Goal: Task Accomplishment & Management: Manage account settings

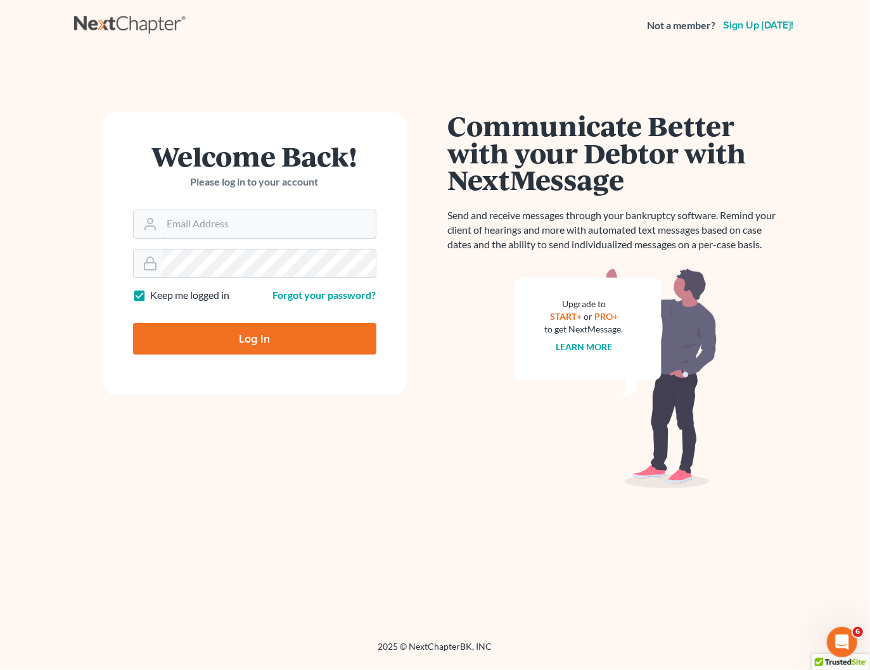
type input "[PERSON_NAME][EMAIL_ADDRESS][DOMAIN_NAME]"
click at [270, 340] on input "Log In" at bounding box center [254, 339] width 243 height 32
type input "Thinking..."
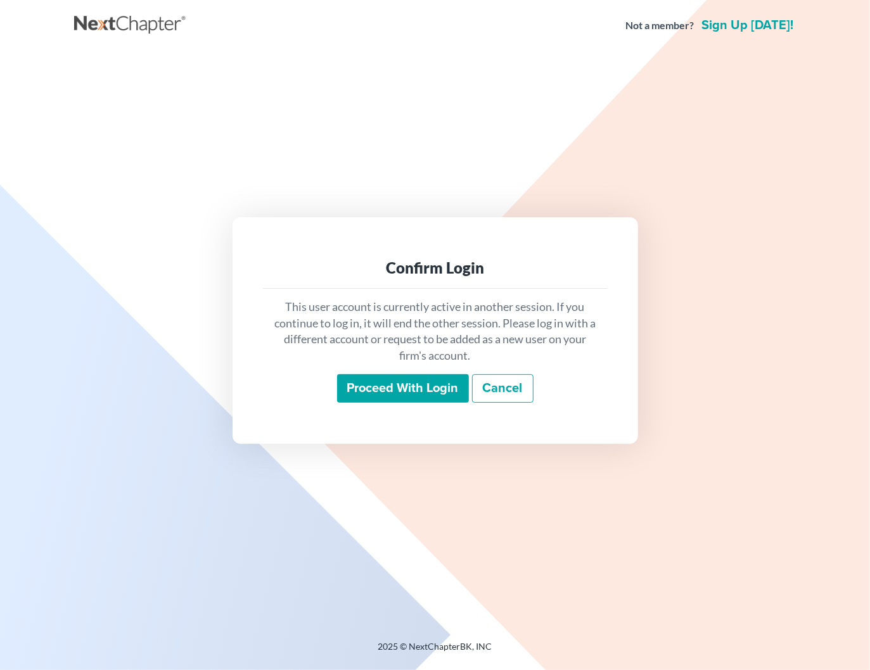
click at [408, 389] on input "Proceed with login" at bounding box center [403, 388] width 132 height 29
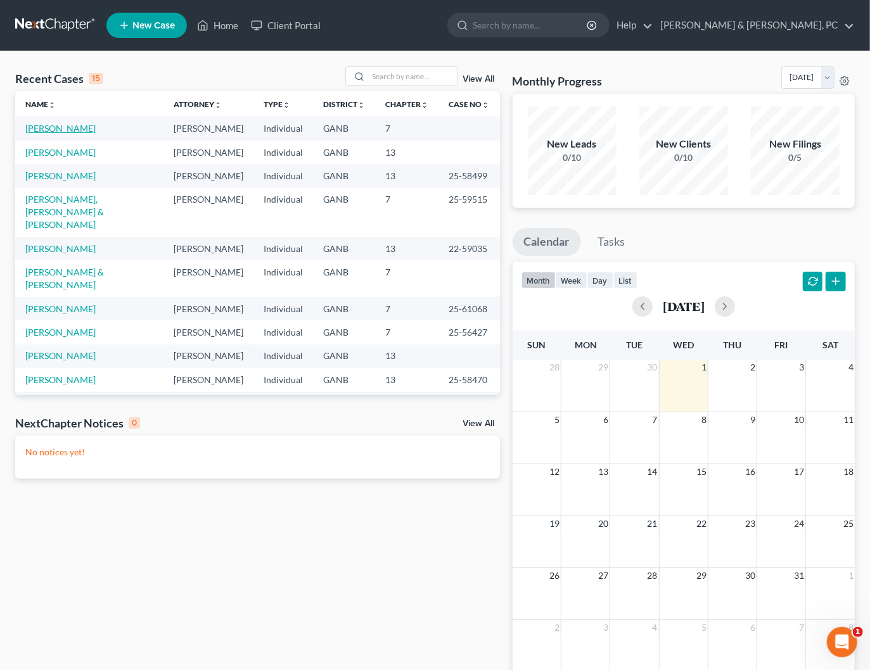
click at [61, 129] on link "Perkins, Nadine" at bounding box center [60, 128] width 70 height 11
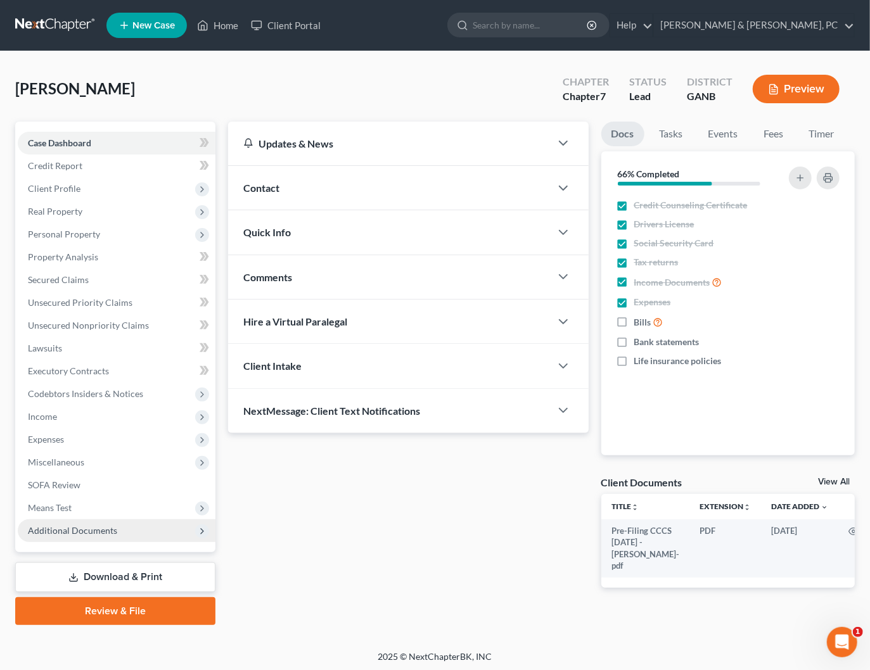
click at [91, 530] on span "Additional Documents" at bounding box center [72, 530] width 89 height 11
click at [115, 530] on span "Additional Documents" at bounding box center [117, 530] width 198 height 23
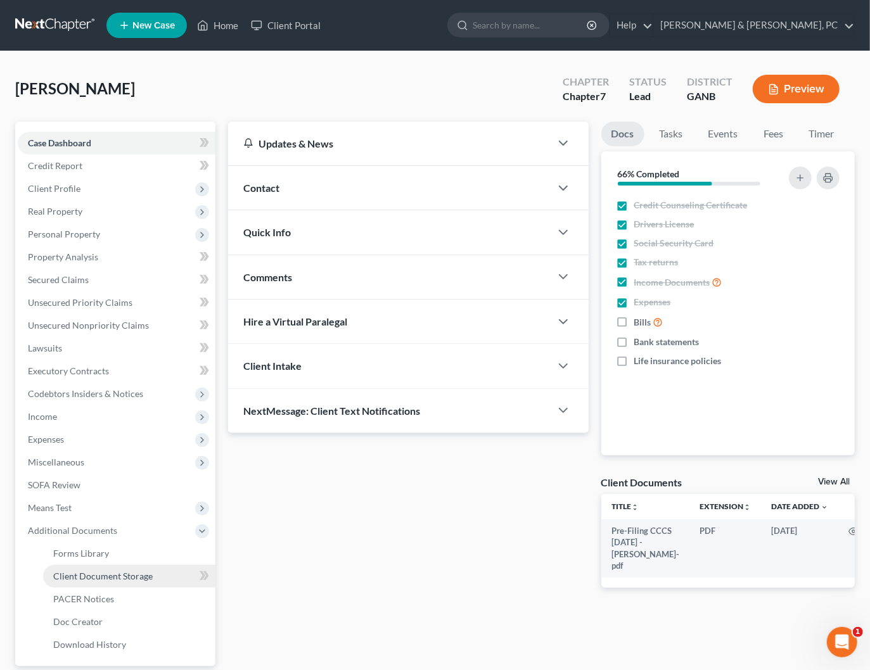
click at [142, 578] on span "Client Document Storage" at bounding box center [102, 576] width 99 height 11
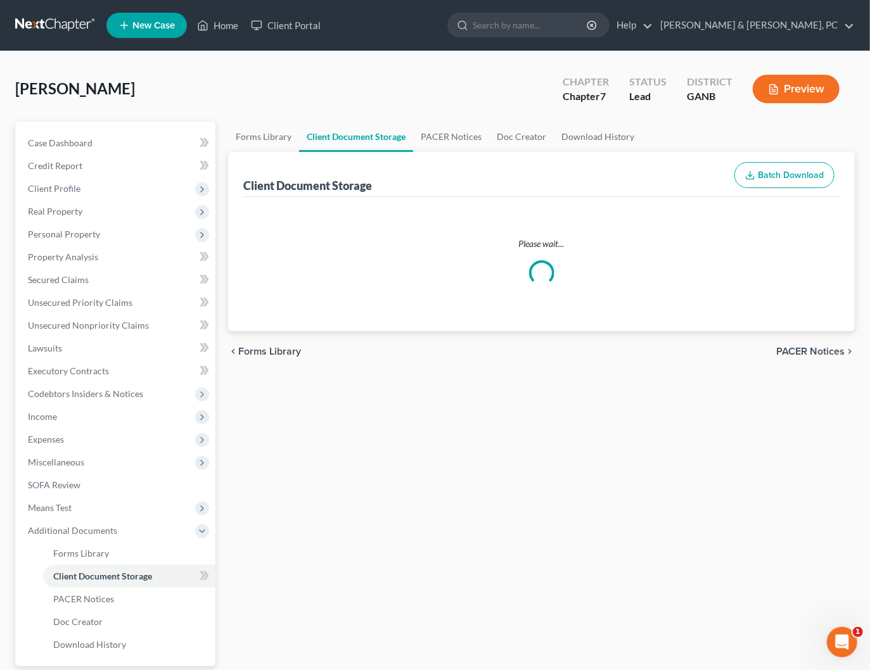
select select "5"
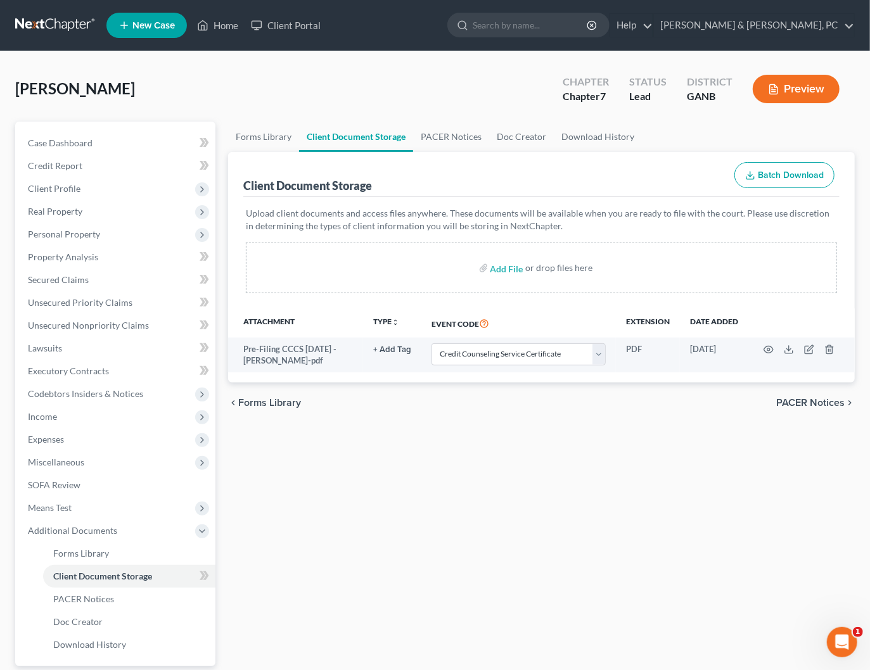
select select "5"
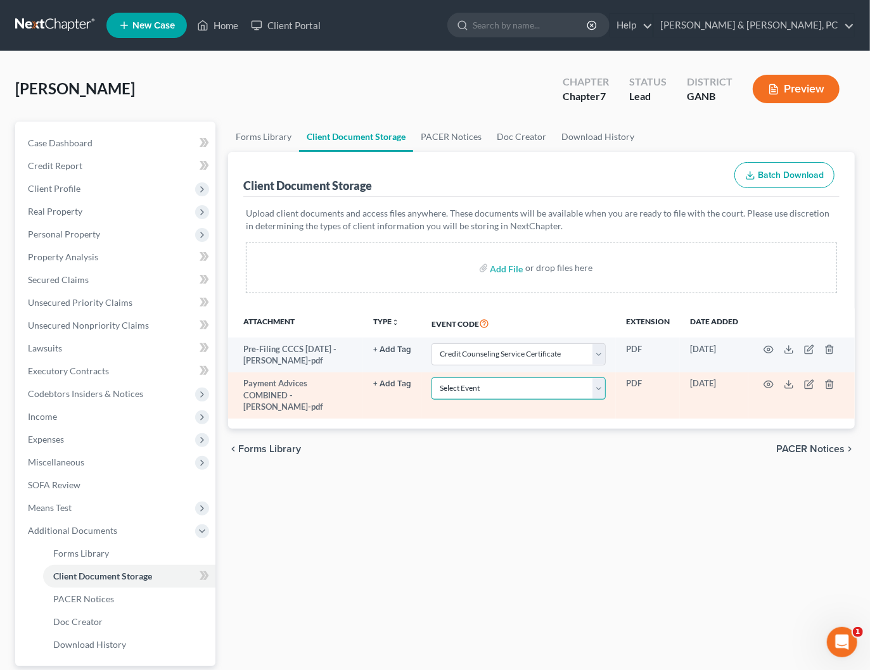
click at [590, 393] on select "Select Event 01 - Chapter 13 Plan - Initial Plan 02-Application to Pay Filing F…" at bounding box center [518, 389] width 174 height 22
select select "35"
click at [433, 378] on select "Select Event 01 - Chapter 13 Plan - Initial Plan 02-Application to Pay Filing F…" at bounding box center [518, 389] width 174 height 22
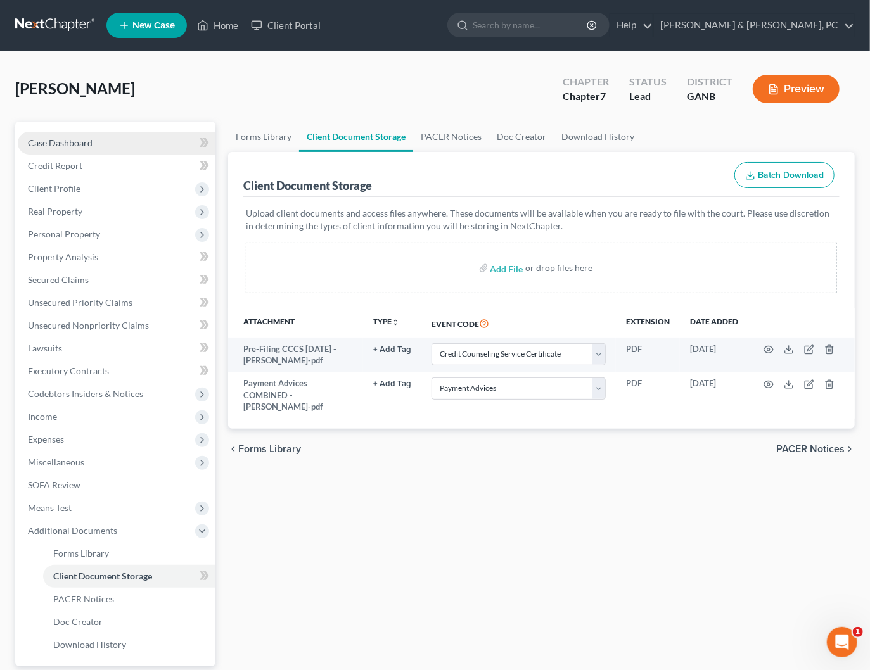
click at [60, 146] on span "Case Dashboard" at bounding box center [60, 142] width 65 height 11
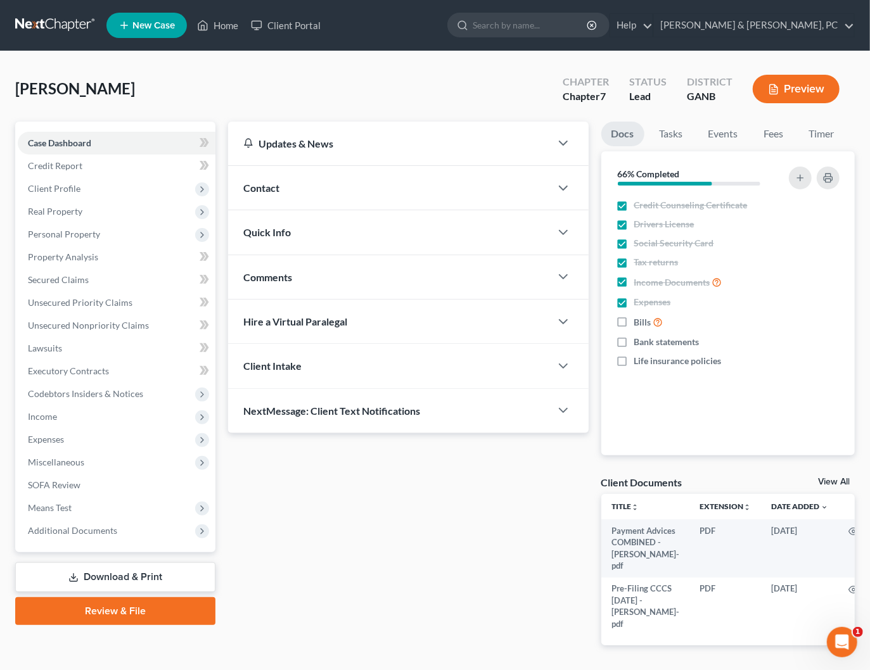
click at [47, 23] on link at bounding box center [55, 25] width 81 height 23
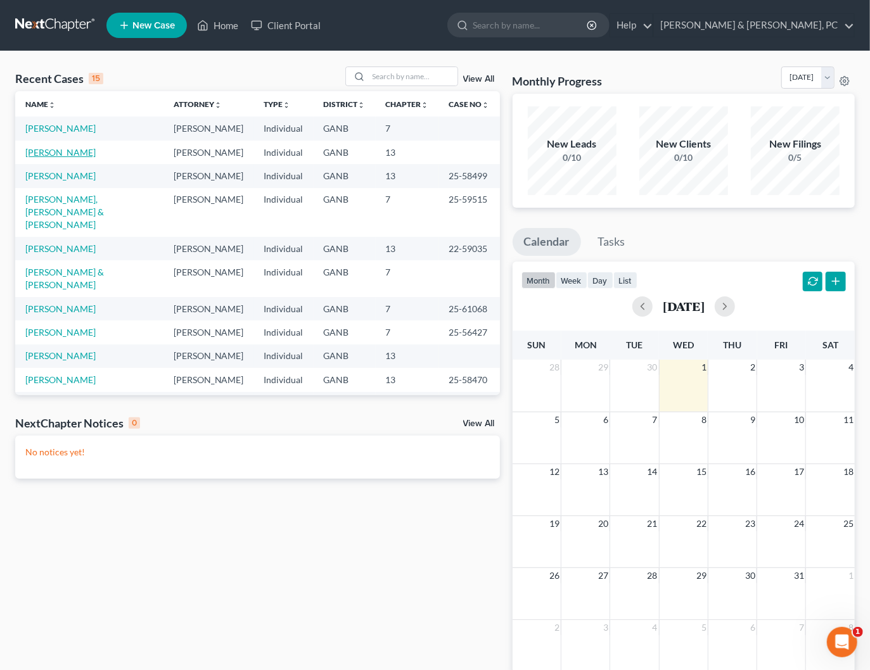
click at [67, 151] on link "Wilson, Willie" at bounding box center [60, 152] width 70 height 11
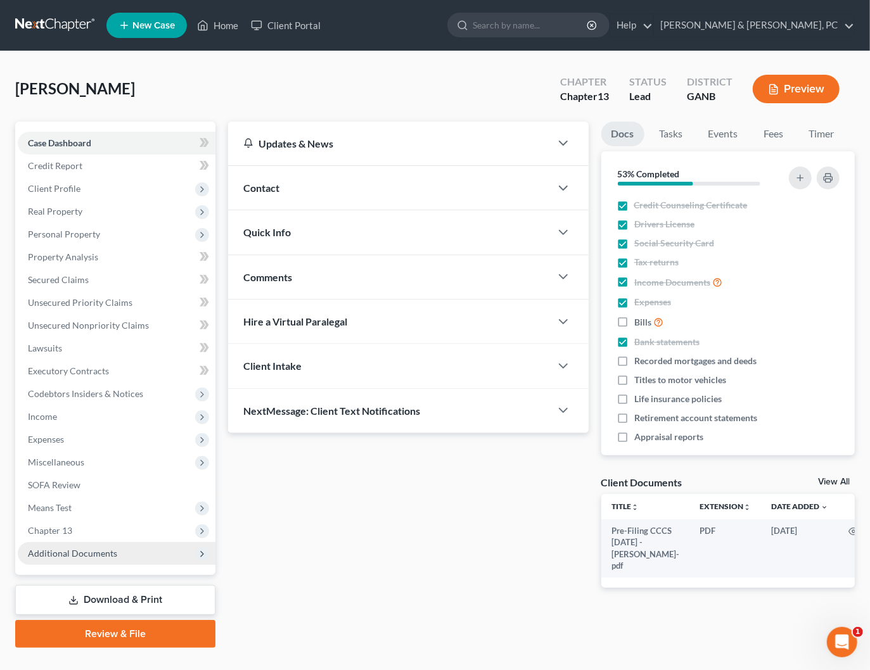
click at [73, 551] on span "Additional Documents" at bounding box center [72, 553] width 89 height 11
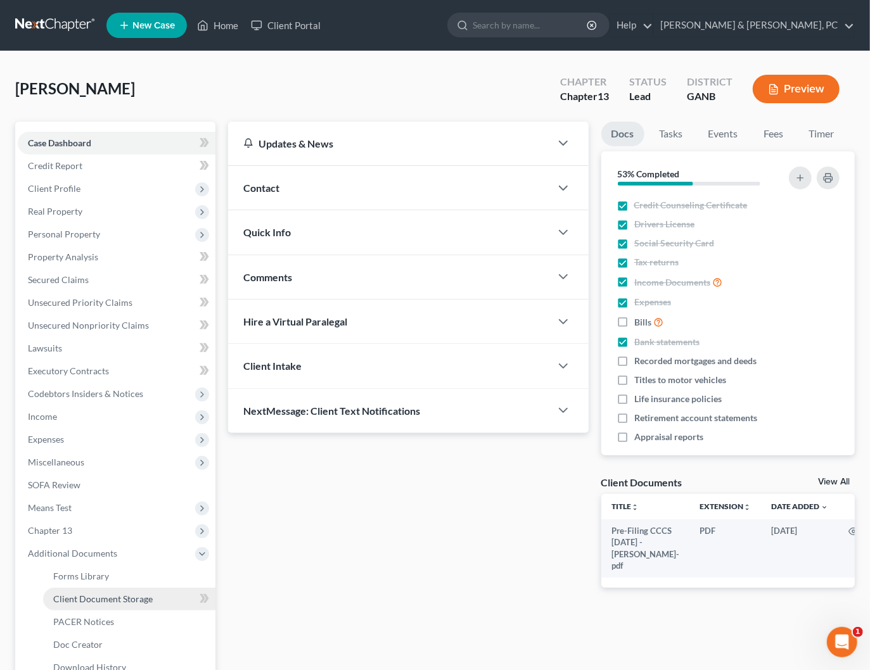
click at [130, 592] on link "Client Document Storage" at bounding box center [129, 599] width 172 height 23
select select "5"
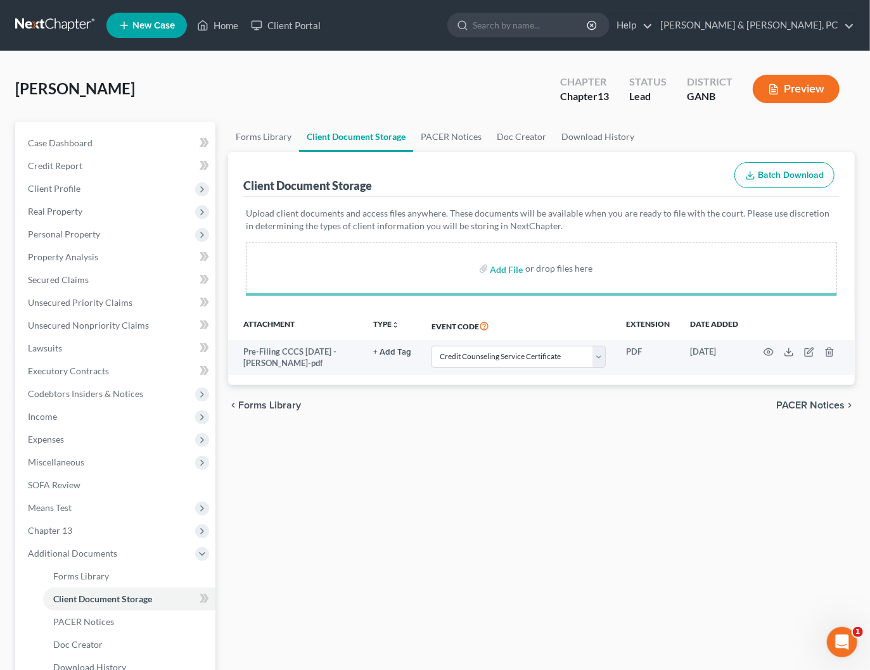
select select "5"
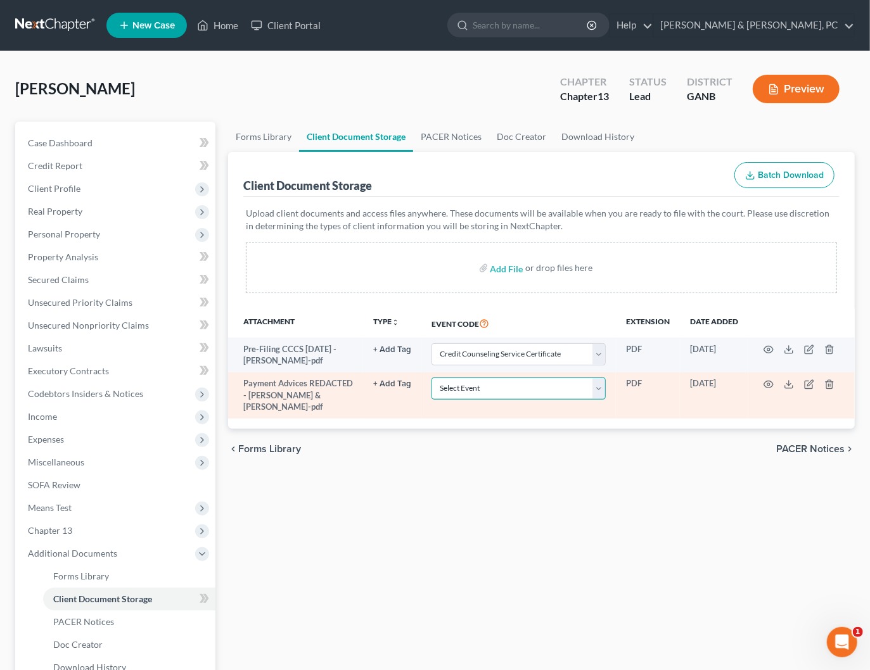
click at [603, 383] on select "Select Event 01 - Chapter 13 Plan - Initial Plan 02-Application to Pay Filing F…" at bounding box center [518, 389] width 174 height 22
select select "35"
click at [433, 378] on select "Select Event 01 - Chapter 13 Plan - Initial Plan 02-Application to Pay Filing F…" at bounding box center [518, 389] width 174 height 22
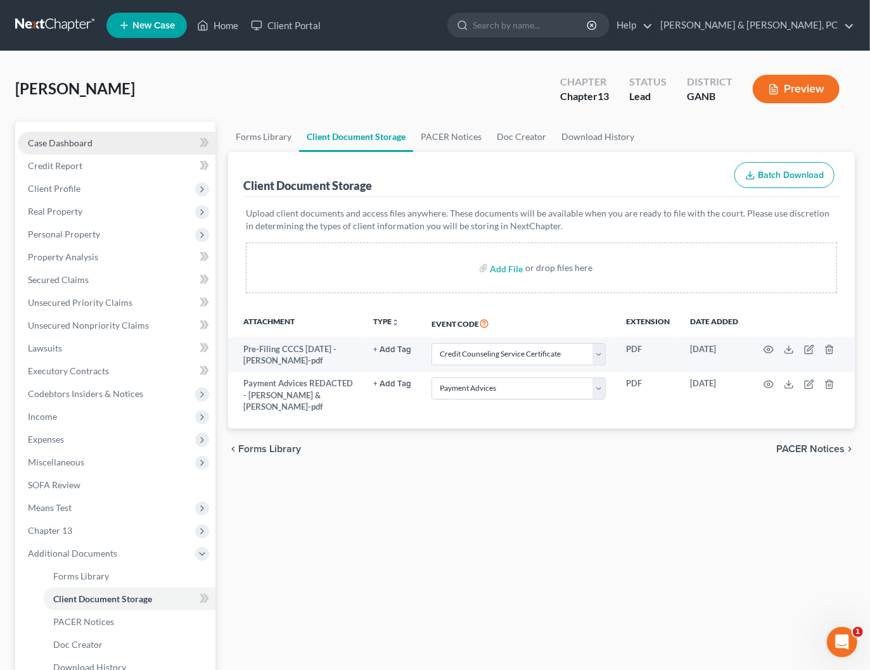
click at [97, 142] on link "Case Dashboard" at bounding box center [117, 143] width 198 height 23
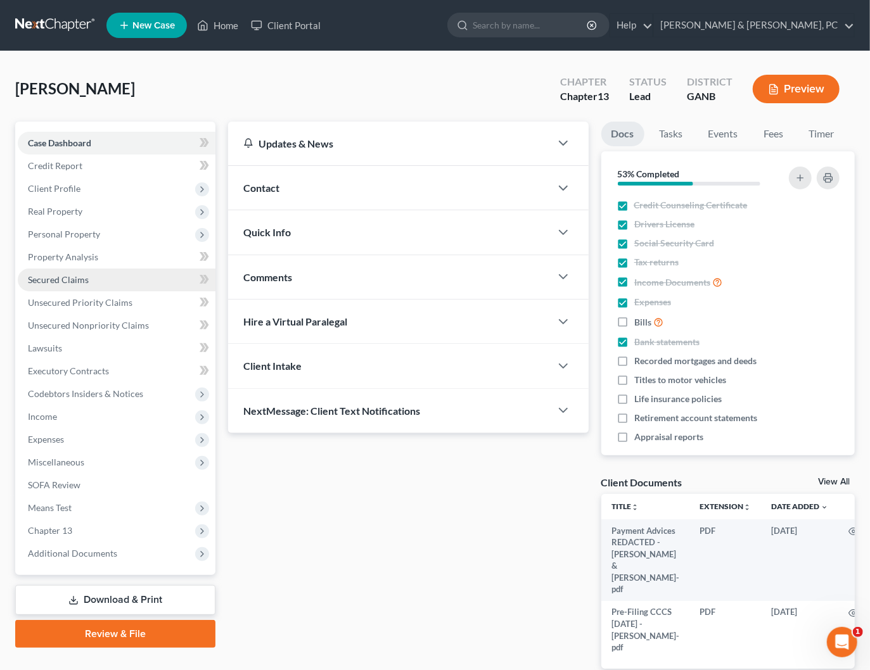
click at [63, 277] on span "Secured Claims" at bounding box center [58, 279] width 61 height 11
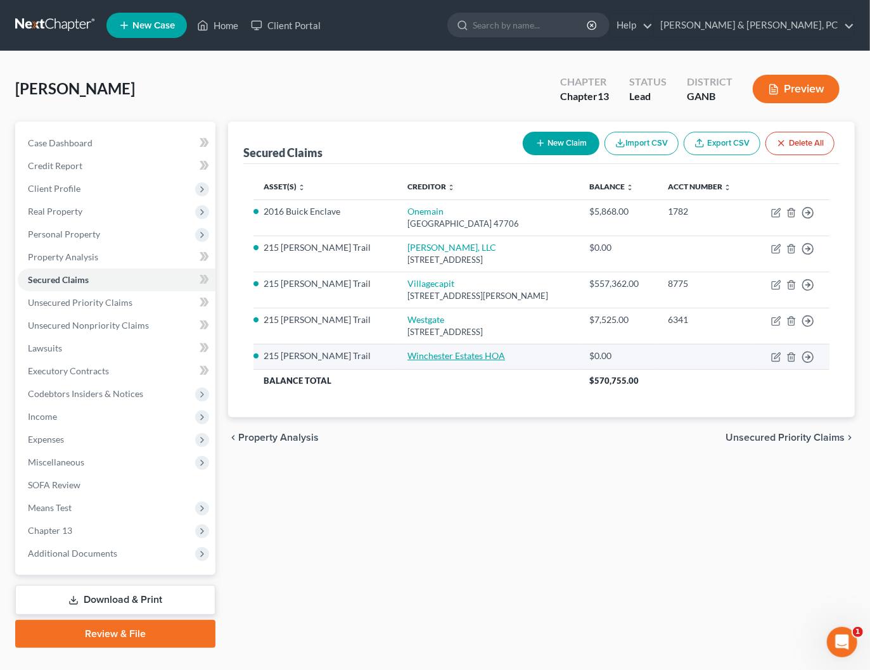
click at [409, 353] on link "Winchester Estates HOA" at bounding box center [456, 355] width 98 height 11
select select "2"
select select "0"
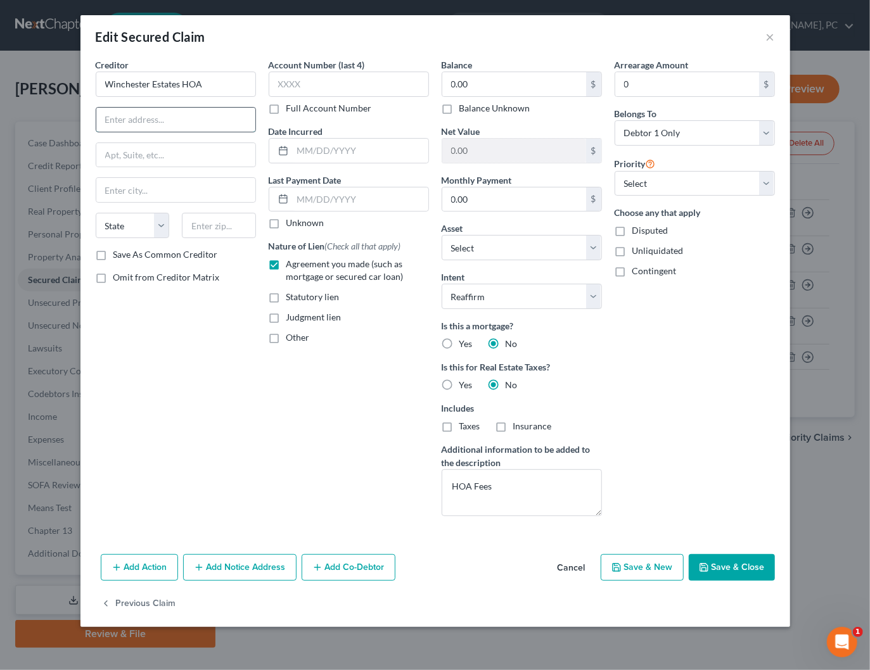
click at [179, 126] on input "text" at bounding box center [175, 120] width 159 height 24
paste input "215 Ben Martin Trail"
type input "215 Ben Martin Trail"
click at [200, 218] on input "text" at bounding box center [219, 225] width 74 height 25
paste input "30252"
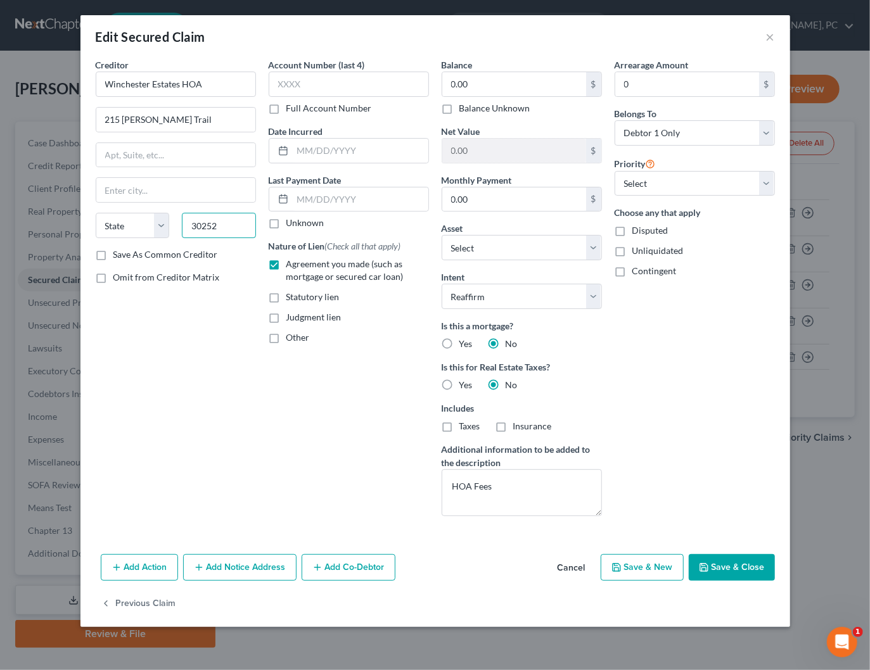
type input "30252"
type input "Mcdonough"
select select "10"
click at [197, 357] on div "Creditor * Winchester Estates HOA 215 Ben Martin Trail Mcdonough State AL AK AR…" at bounding box center [175, 292] width 173 height 468
click at [734, 554] on button "Save & Close" at bounding box center [732, 567] width 86 height 27
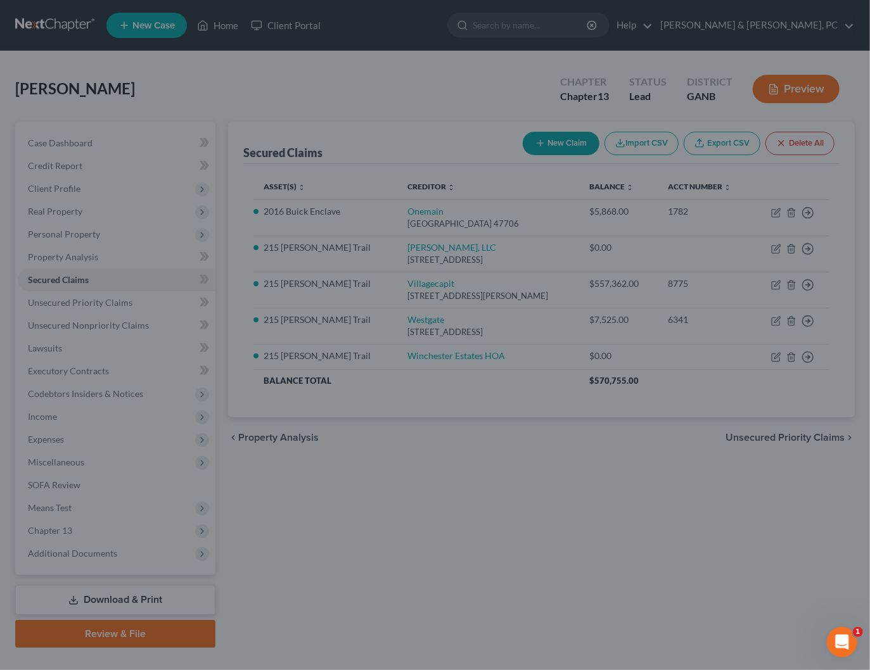
select select "8"
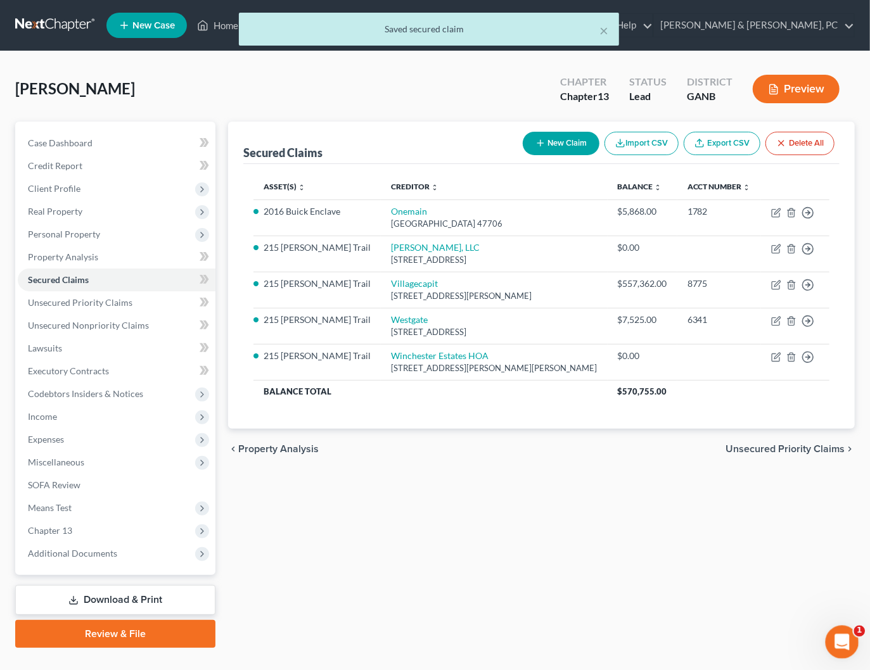
drag, startPoint x: 848, startPoint y: 644, endPoint x: 1687, endPoint y: 1242, distance: 1030.5
click at [850, 644] on div "Open Intercom Messenger" at bounding box center [840, 641] width 42 height 42
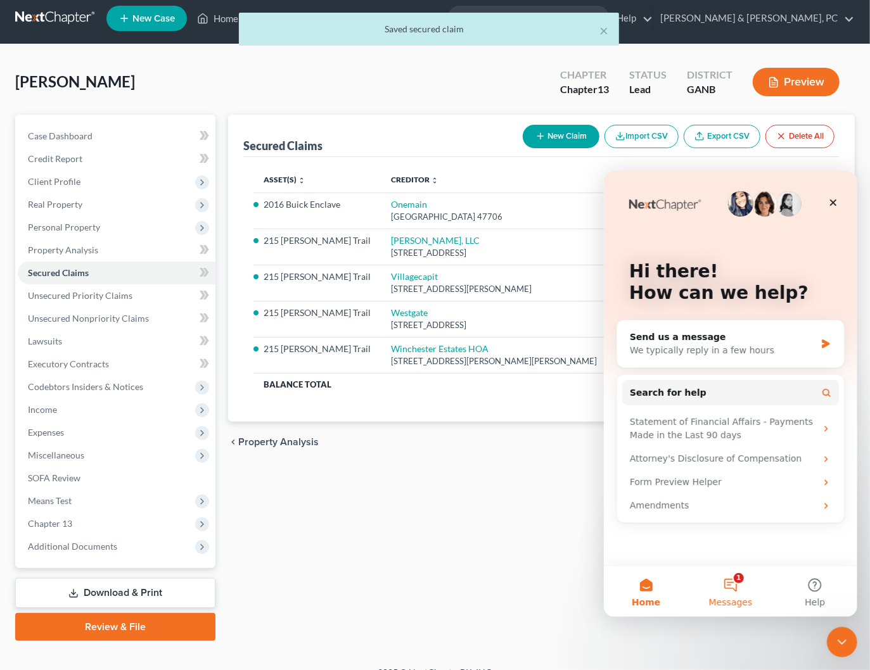
click at [729, 580] on button "1 Messages" at bounding box center [729, 591] width 84 height 51
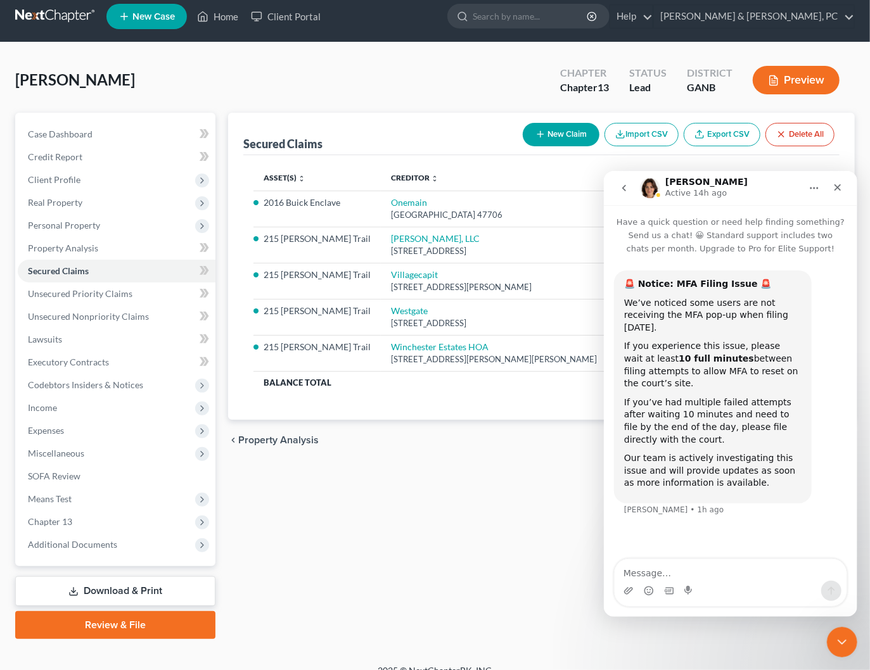
click at [627, 191] on icon "go back" at bounding box center [623, 187] width 10 height 10
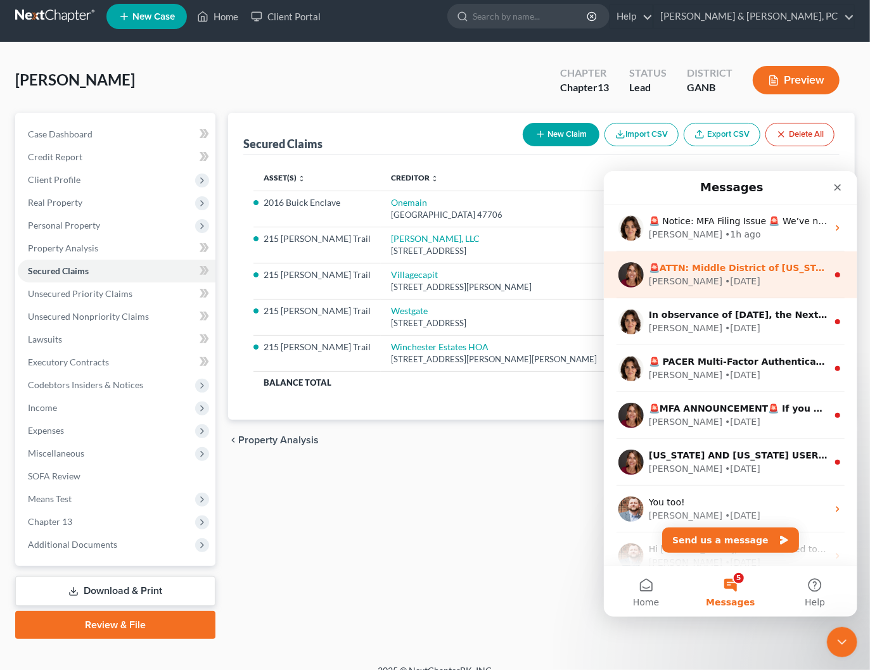
click at [663, 275] on div "Katie" at bounding box center [684, 280] width 73 height 13
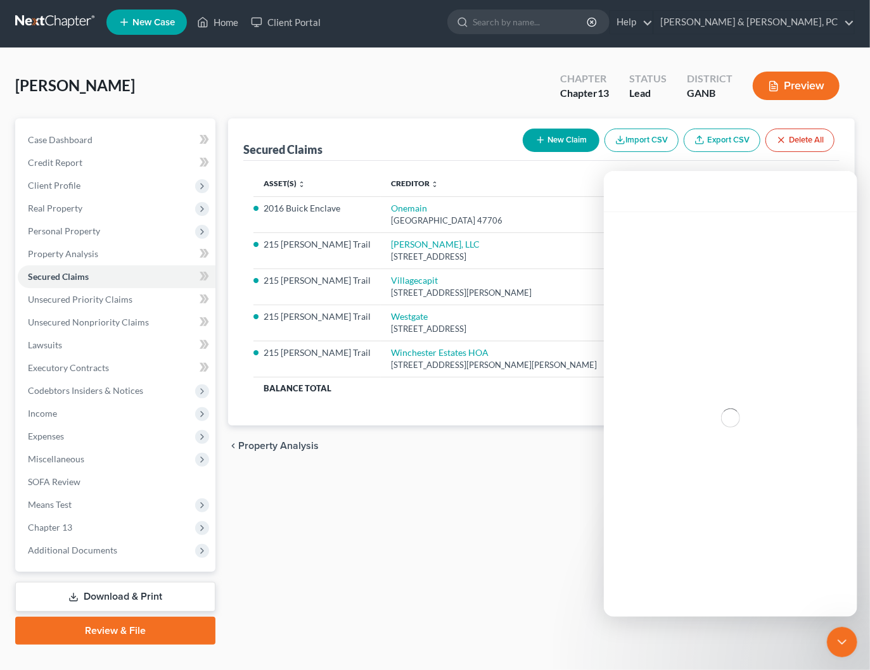
scroll to position [3, 0]
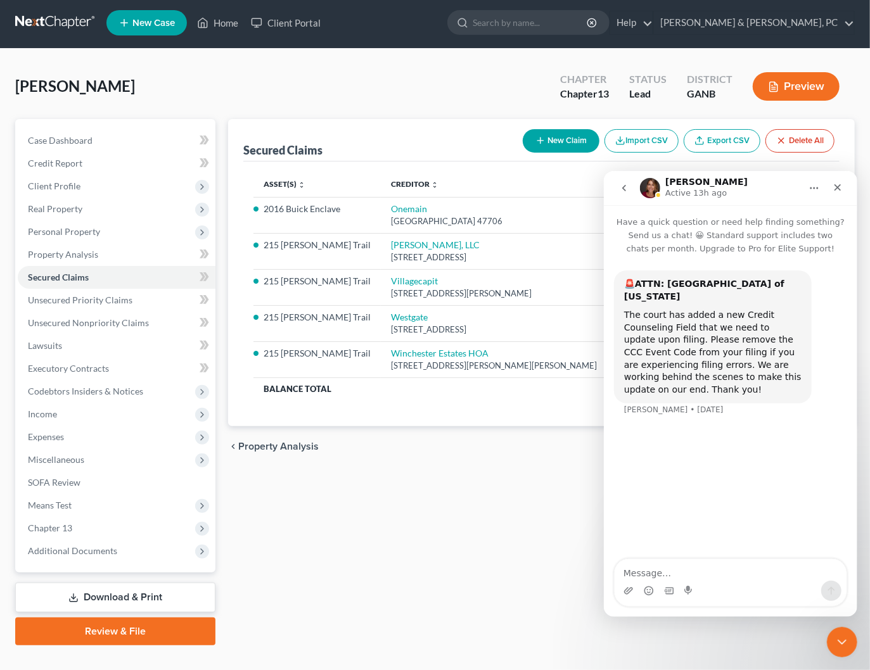
click at [623, 194] on button "go back" at bounding box center [623, 187] width 24 height 24
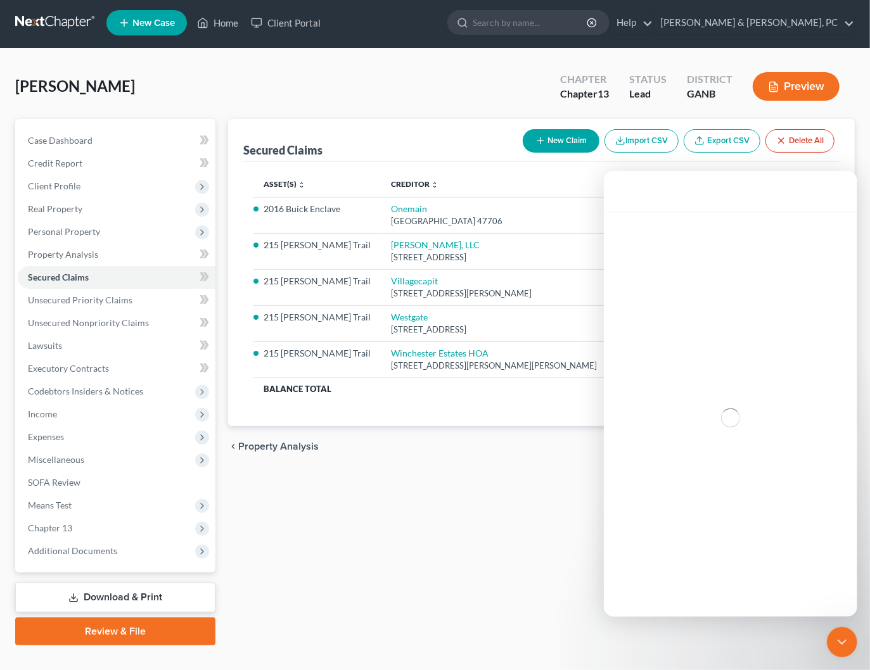
scroll to position [0, 0]
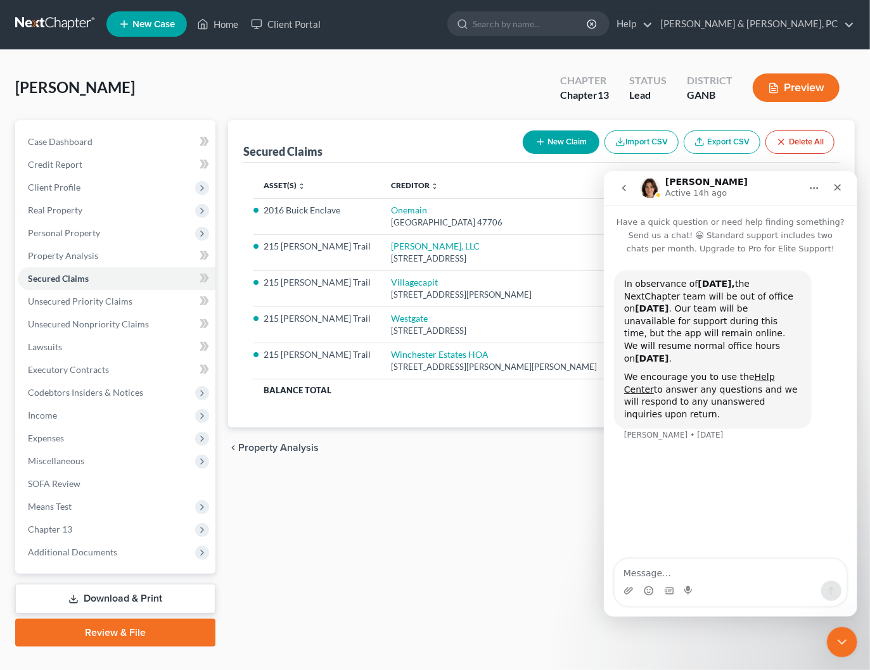
click at [628, 188] on button "go back" at bounding box center [623, 187] width 24 height 24
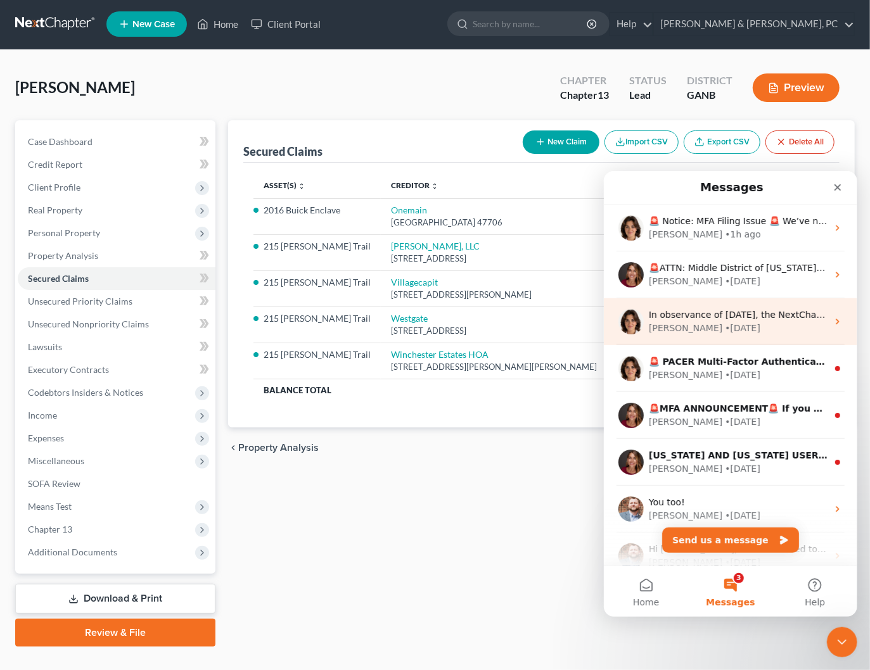
scroll to position [3, 0]
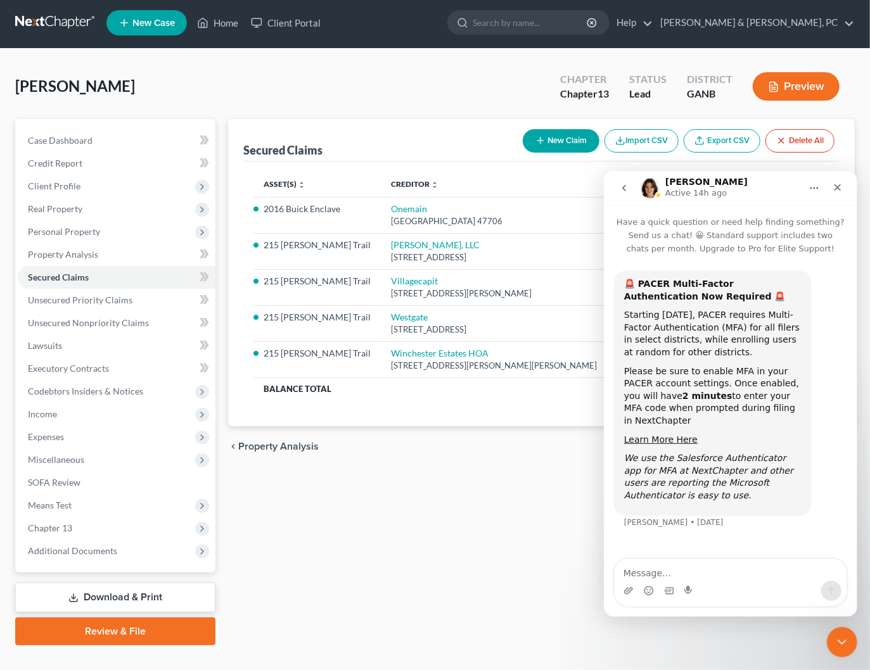
click at [623, 191] on icon "go back" at bounding box center [623, 187] width 10 height 10
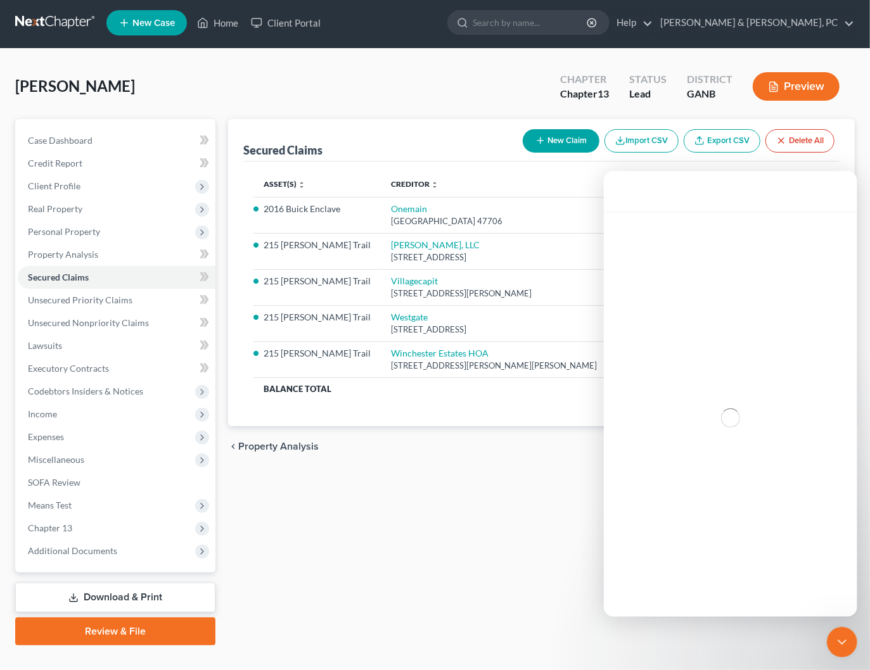
scroll to position [106, 0]
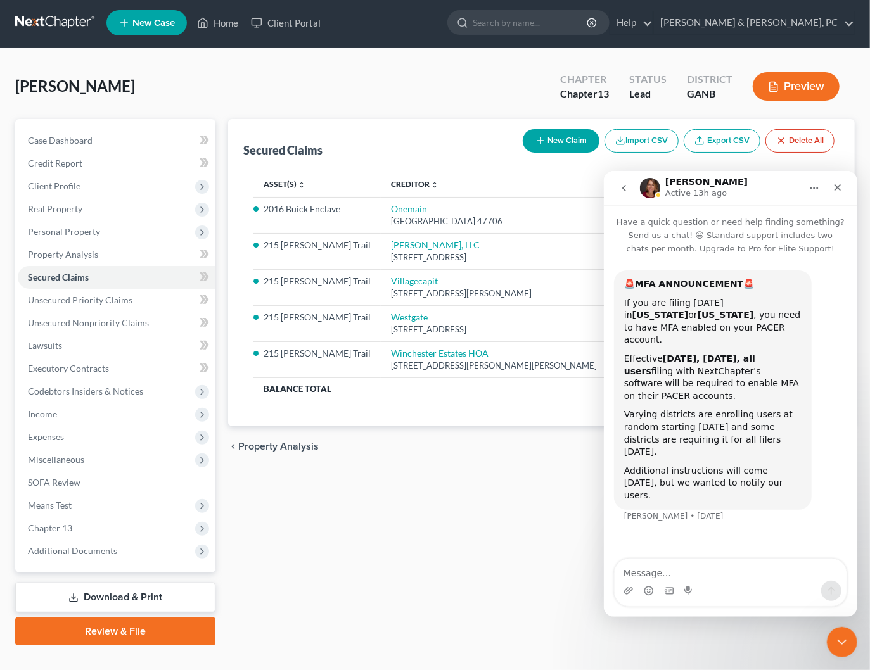
click at [623, 191] on icon "go back" at bounding box center [623, 187] width 10 height 10
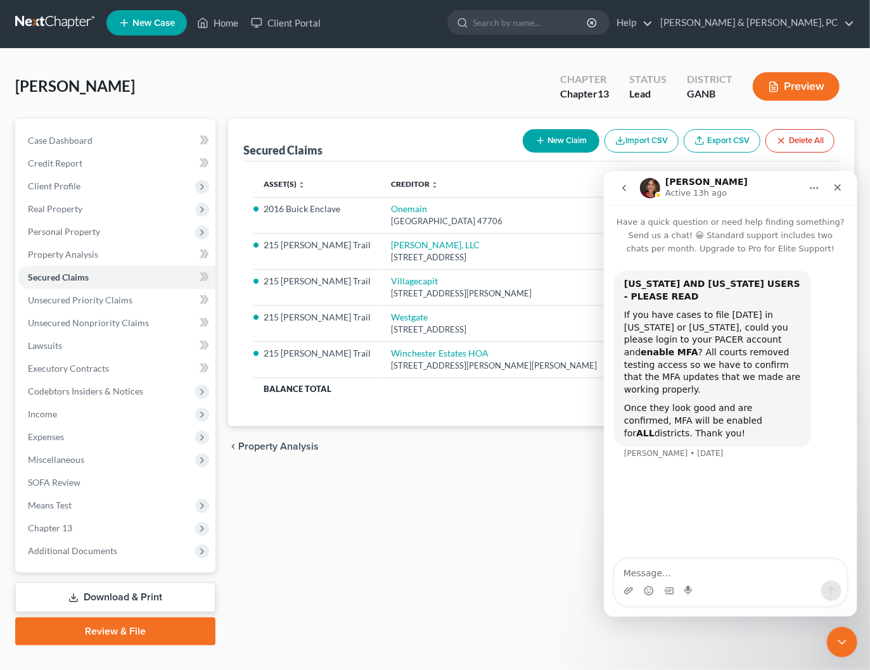
click at [620, 191] on icon "go back" at bounding box center [623, 187] width 10 height 10
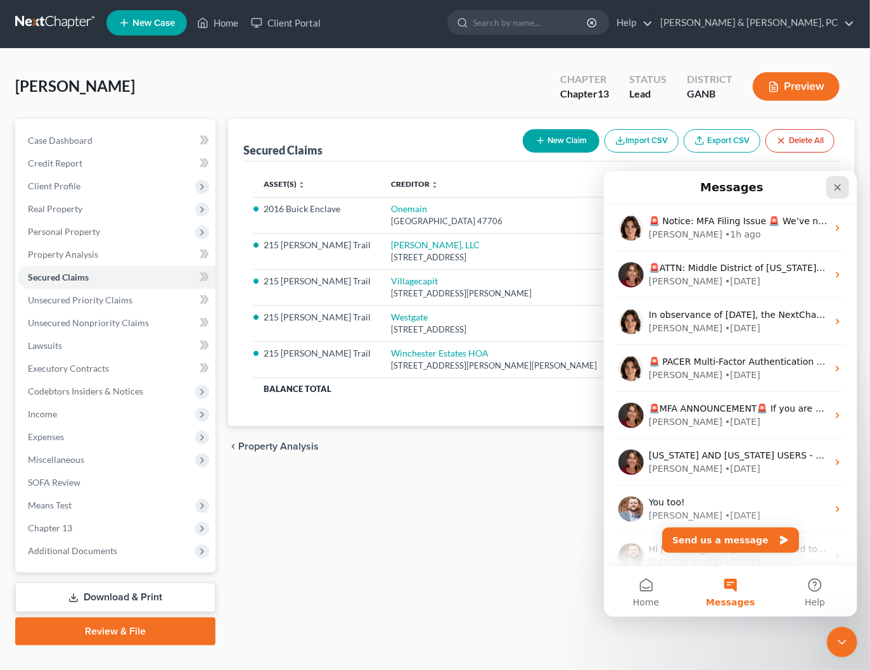
click at [836, 189] on icon "Close" at bounding box center [837, 187] width 10 height 10
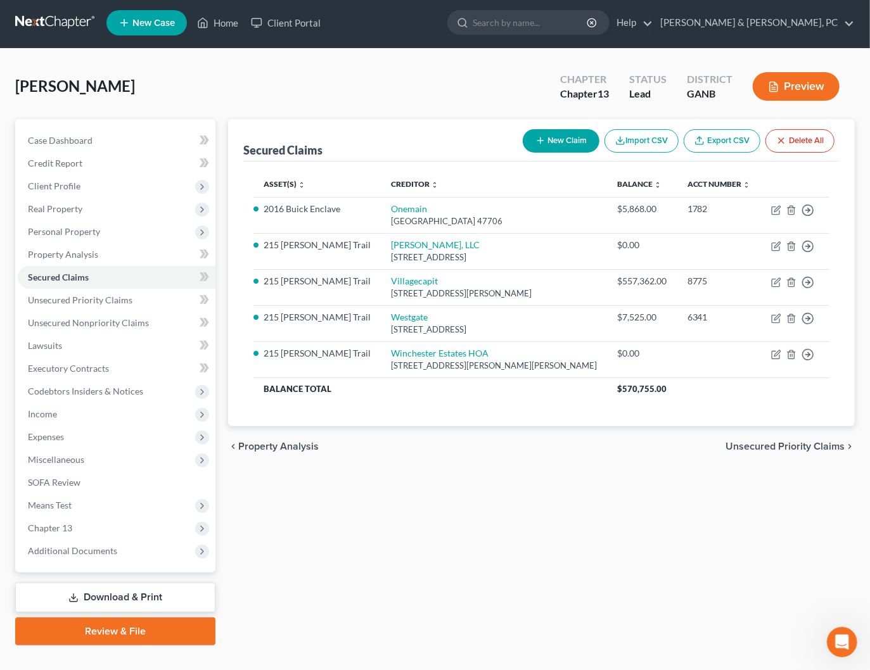
scroll to position [0, 0]
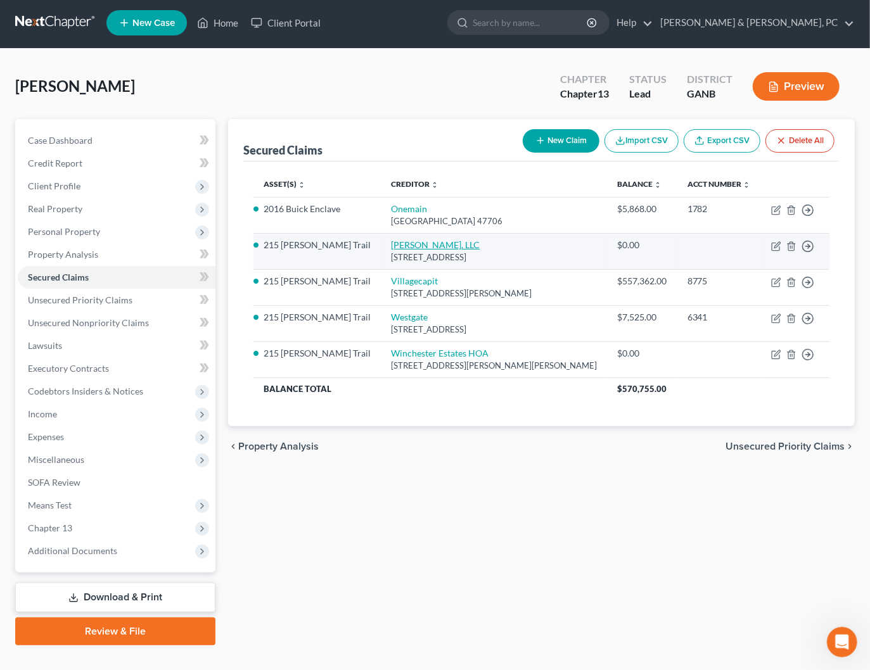
click at [398, 248] on td "Ruben Lublin, LLC 3145 Avalon Ridge Pkwy #100, Norcross, GA 30071" at bounding box center [494, 251] width 226 height 36
click at [399, 244] on link "Ruben Lublin, LLC" at bounding box center [435, 244] width 89 height 11
select select "10"
select select "8"
select select "0"
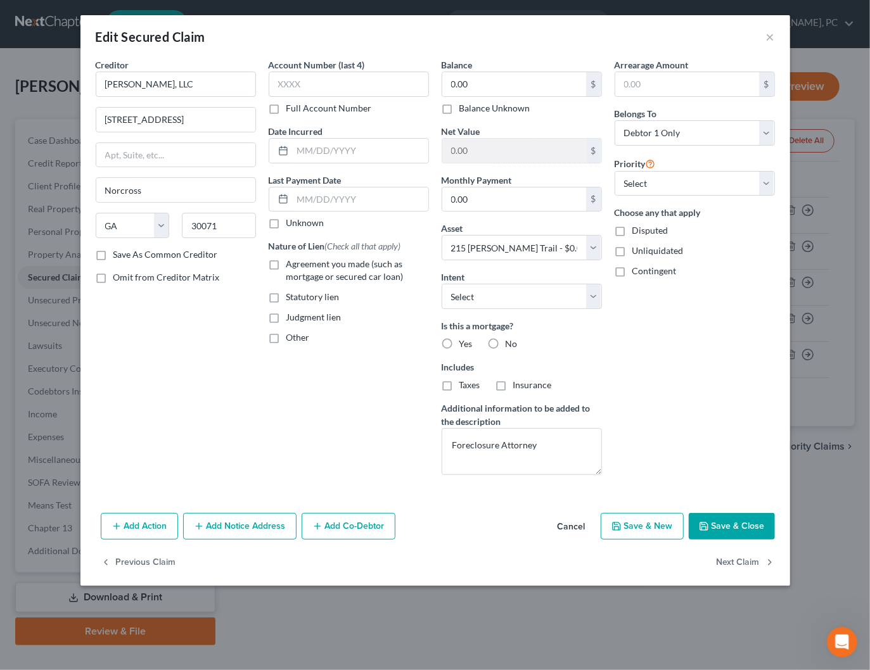
click at [579, 525] on button "Cancel" at bounding box center [571, 526] width 48 height 25
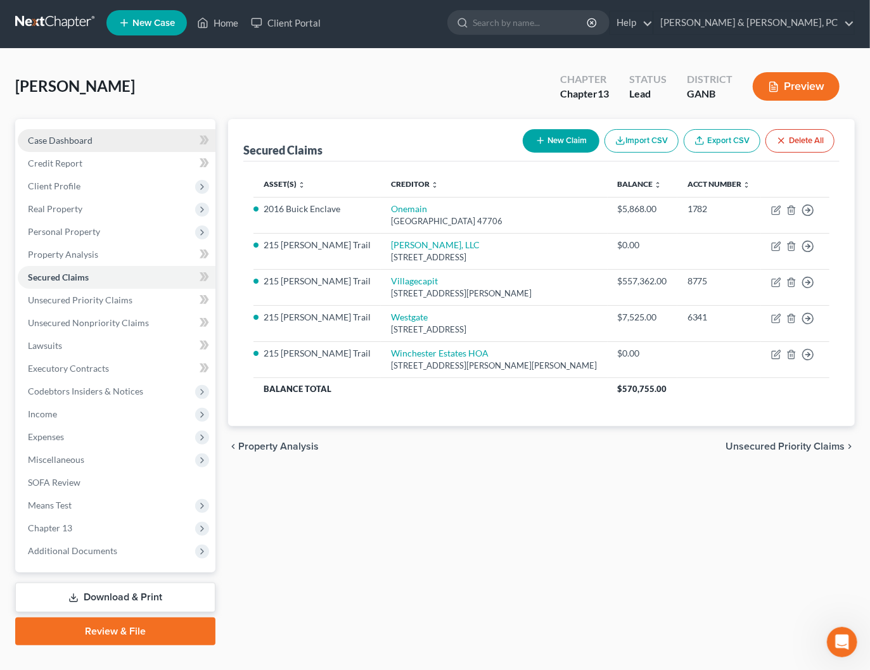
click at [73, 143] on span "Case Dashboard" at bounding box center [60, 140] width 65 height 11
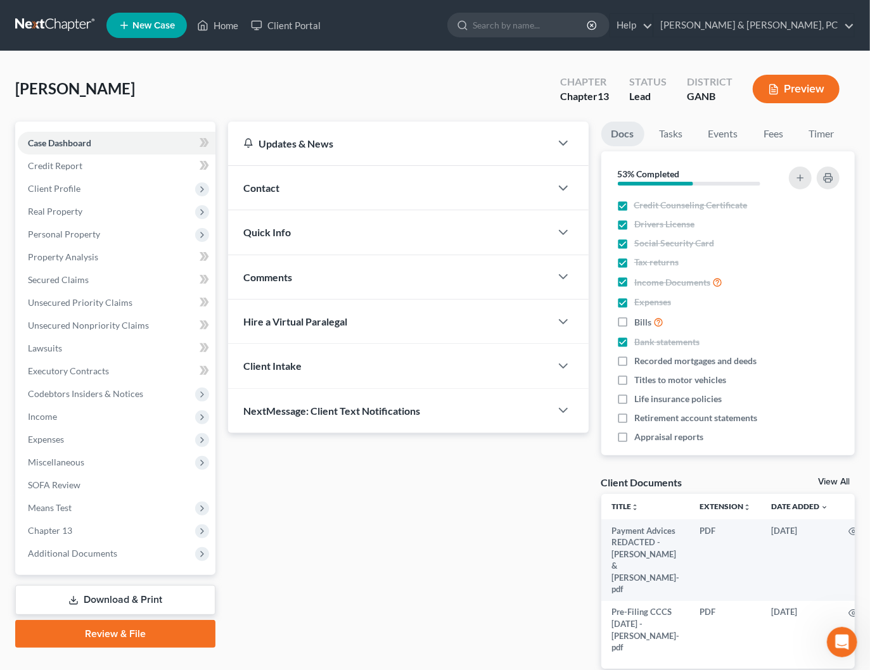
click at [101, 94] on span "Wilson, Willie" at bounding box center [75, 88] width 120 height 18
click at [47, 12] on nav "Home New Case Client Portal Blevins & Hong, PC shong@cobbcountylaw.com My Accou…" at bounding box center [435, 25] width 870 height 51
click at [48, 20] on link at bounding box center [55, 25] width 81 height 23
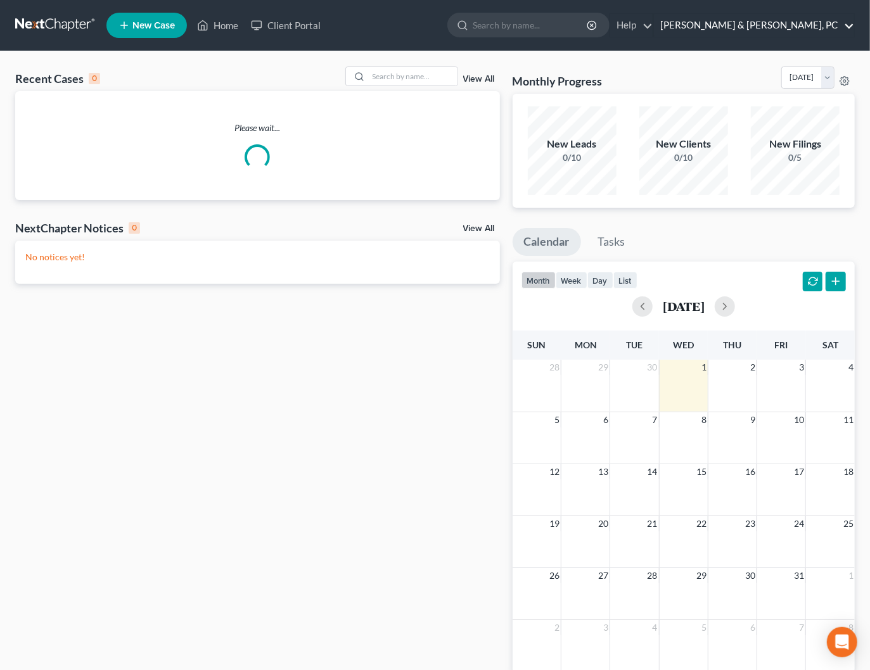
click at [845, 29] on link "[PERSON_NAME] & [PERSON_NAME], PC" at bounding box center [754, 25] width 200 height 23
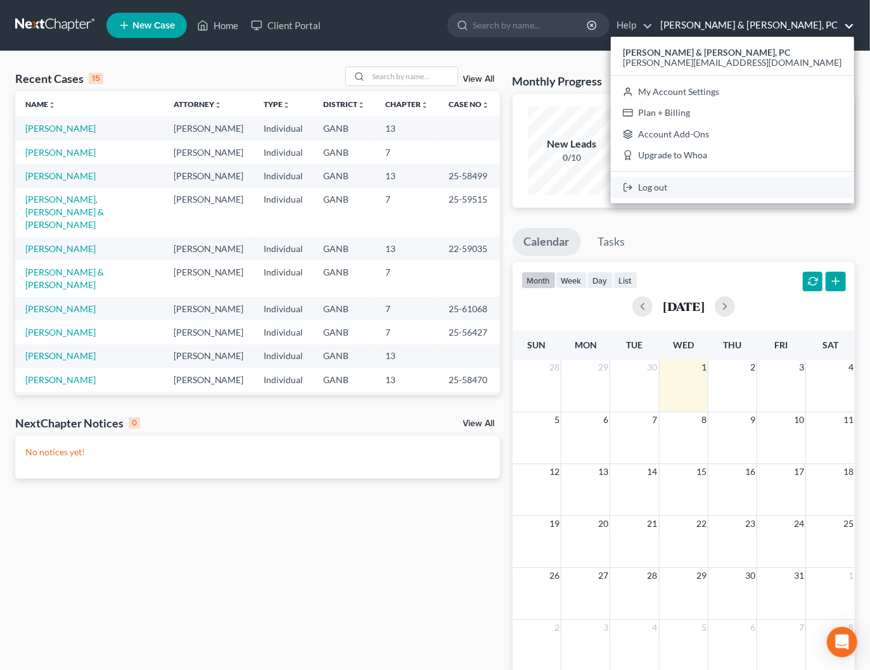
click at [777, 194] on link "Log out" at bounding box center [732, 188] width 243 height 22
